Goal: Check status: Check status

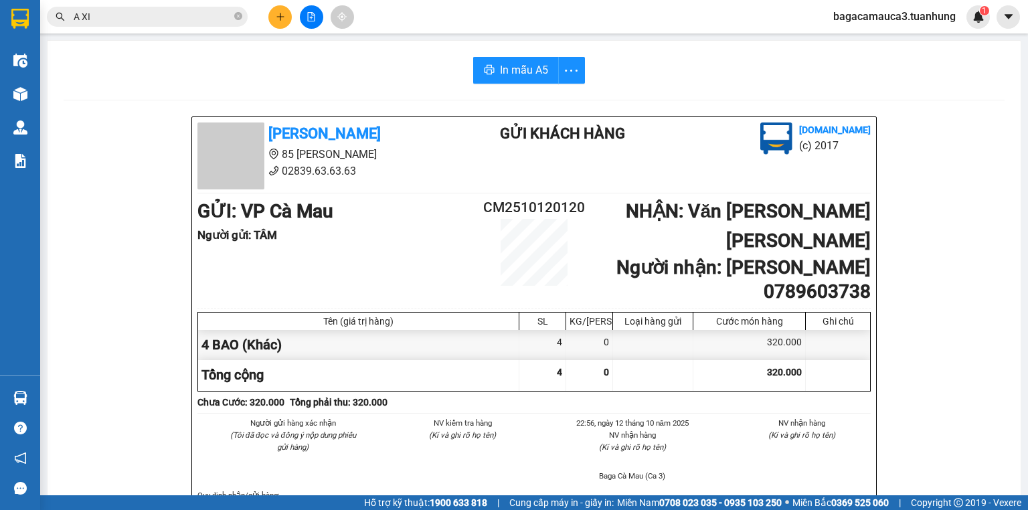
click at [197, 19] on input "A XI" at bounding box center [153, 16] width 158 height 15
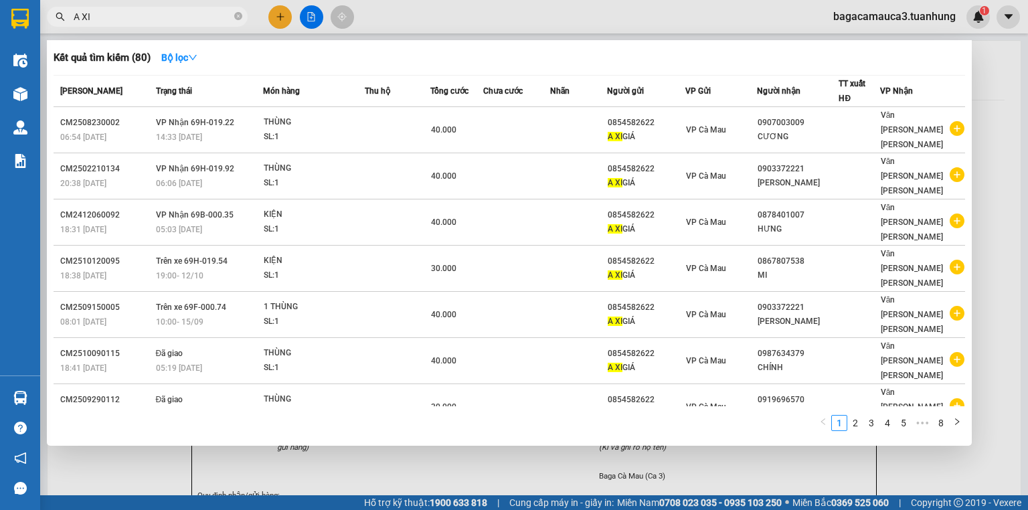
drag, startPoint x: 0, startPoint y: 0, endPoint x: 197, endPoint y: 19, distance: 198.3
click at [197, 19] on input "A XI" at bounding box center [153, 16] width 158 height 15
click at [197, 22] on input "A XI" at bounding box center [153, 16] width 158 height 15
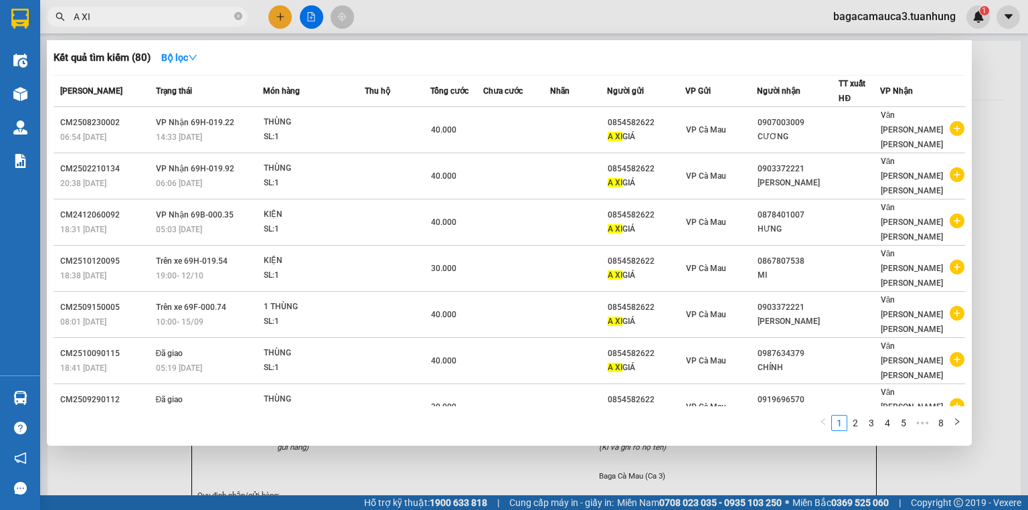
click at [197, 23] on input "A XI" at bounding box center [153, 16] width 158 height 15
click at [196, 27] on div "Kết quả [PERSON_NAME] ( 80 ) Bộ lọc Mã ĐH Trạng thái Món hàng Thu hộ Tổng [PERS…" at bounding box center [130, 16] width 261 height 23
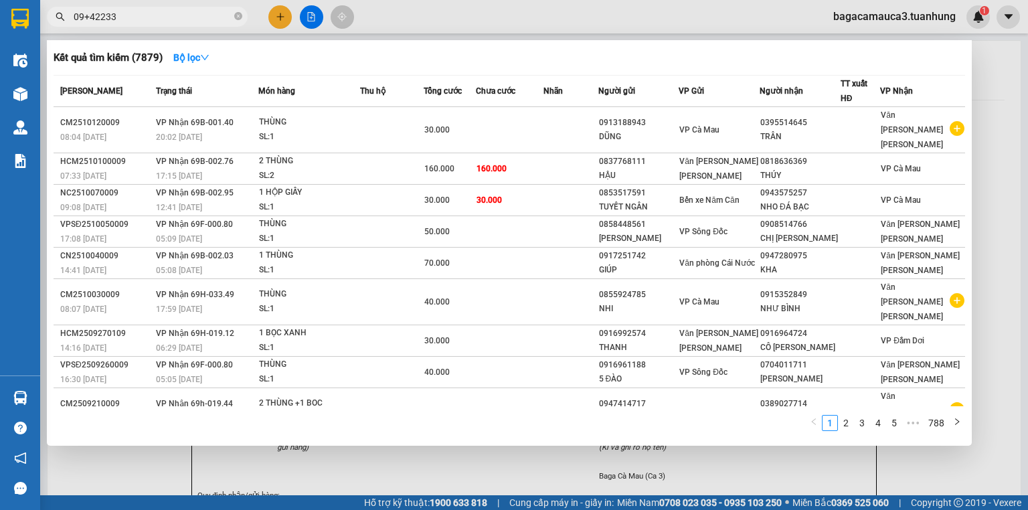
click at [90, 16] on input "09+42233" at bounding box center [153, 16] width 158 height 15
type input "0942233"
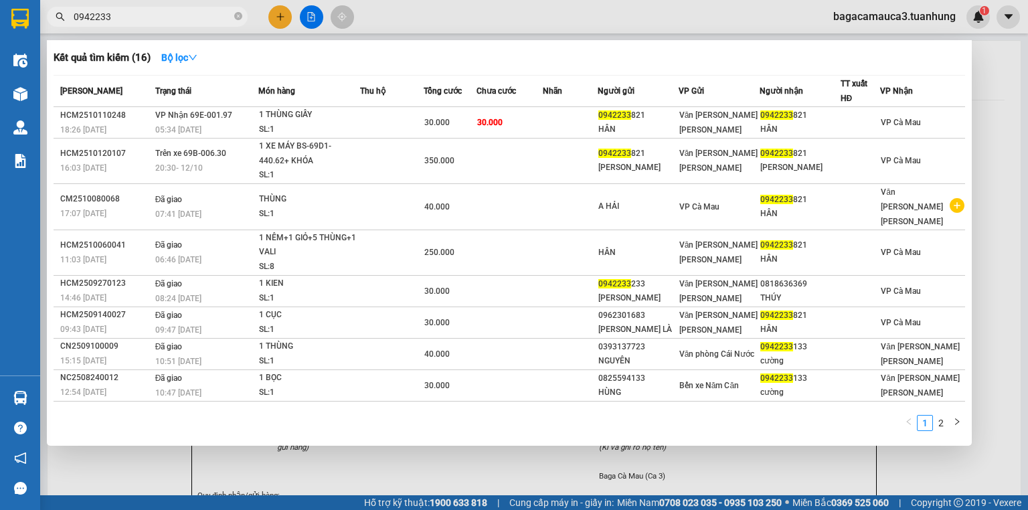
click at [134, 14] on input "0942233" at bounding box center [153, 16] width 158 height 15
